Goal: Transaction & Acquisition: Purchase product/service

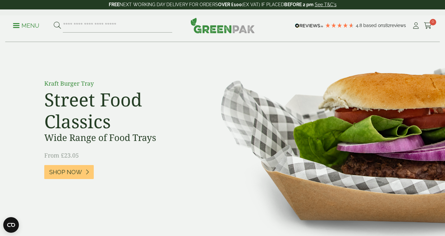
scroll to position [29, 0]
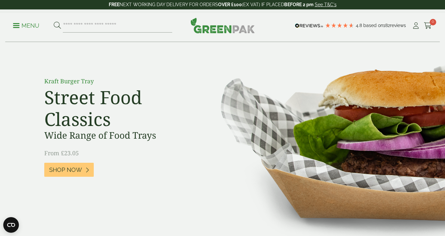
click at [18, 22] on p "Menu" at bounding box center [26, 26] width 26 height 8
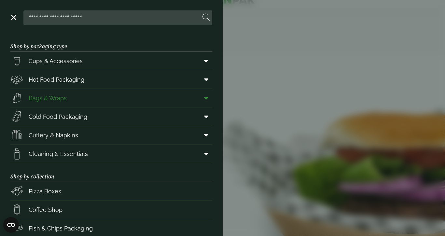
click at [64, 96] on span "Bags & Wraps" at bounding box center [48, 98] width 38 height 9
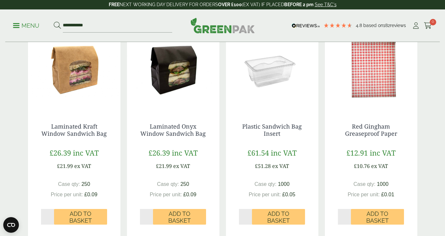
scroll to position [156, 0]
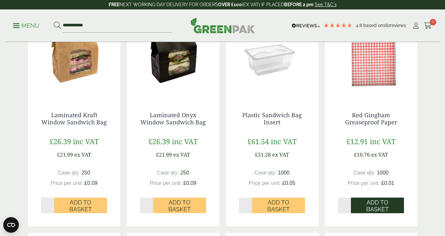
click at [376, 208] on span "Add to Basket" at bounding box center [377, 206] width 44 height 14
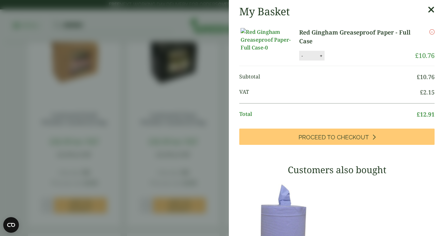
click at [431, 9] on icon at bounding box center [431, 9] width 7 height 9
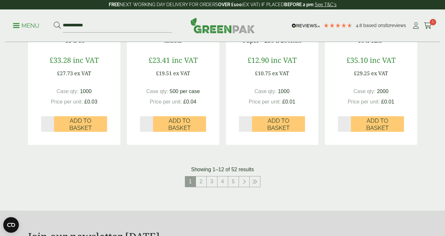
scroll to position [667, 0]
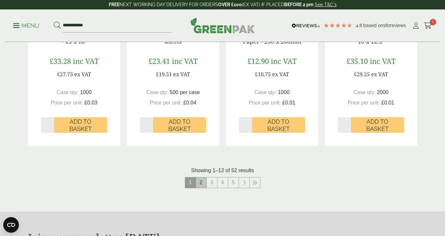
click at [199, 179] on link "2" at bounding box center [201, 182] width 10 height 10
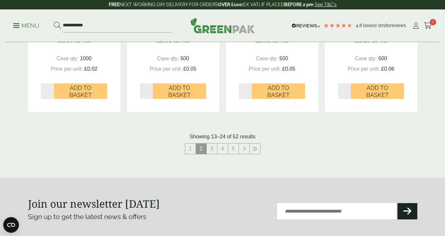
scroll to position [702, 0]
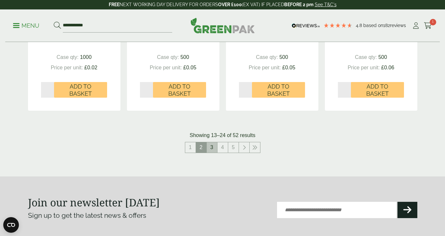
click at [212, 147] on link "3" at bounding box center [212, 147] width 10 height 10
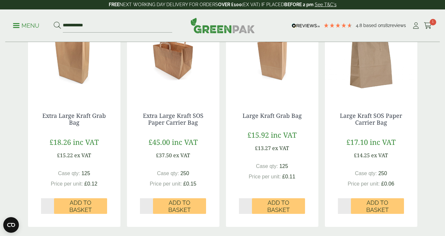
scroll to position [587, 0]
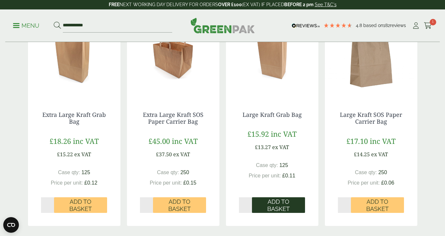
click at [275, 207] on span "Add to Basket" at bounding box center [278, 205] width 44 height 14
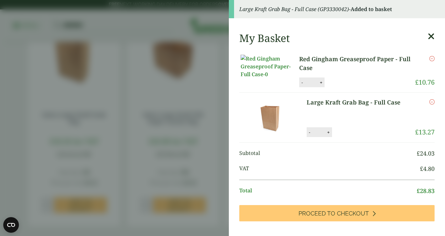
click at [85, 203] on aside "Large Kraft Grab Bag - Full Case (GP3330042) - Added to basket My Basket Red Gi…" at bounding box center [222, 118] width 445 height 236
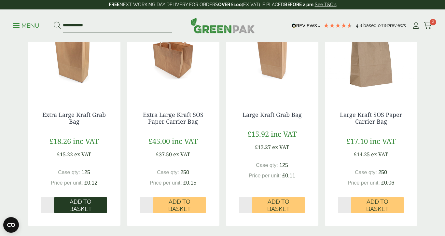
click at [79, 199] on span "Add to Basket" at bounding box center [81, 205] width 44 height 14
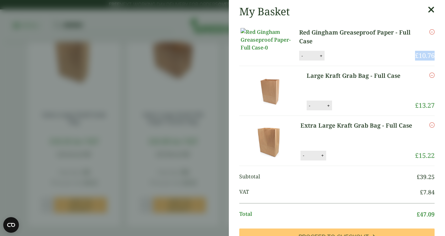
drag, startPoint x: 430, startPoint y: 36, endPoint x: 416, endPoint y: 67, distance: 33.7
click at [416, 66] on li "Red Gingham Greaseproof Paper - Full Case Red Gingham Greaseproof Paper - Full …" at bounding box center [336, 44] width 195 height 43
click at [430, 12] on icon at bounding box center [431, 9] width 7 height 9
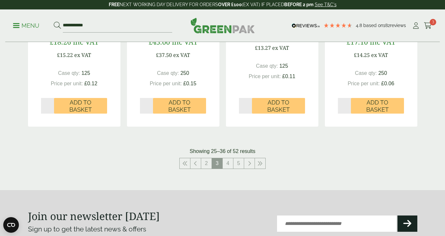
scroll to position [687, 0]
click at [225, 161] on link "4" at bounding box center [228, 163] width 10 height 10
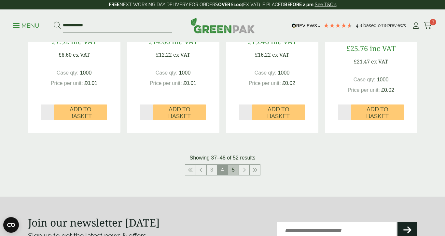
click at [235, 165] on link "5" at bounding box center [233, 170] width 10 height 10
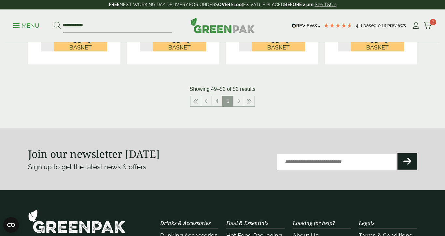
scroll to position [317, 0]
click at [237, 96] on link at bounding box center [238, 101] width 10 height 10
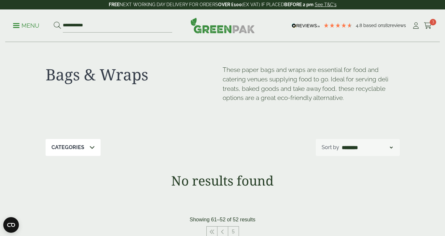
click at [30, 26] on p "Menu" at bounding box center [26, 26] width 26 height 8
